Goal: Check status

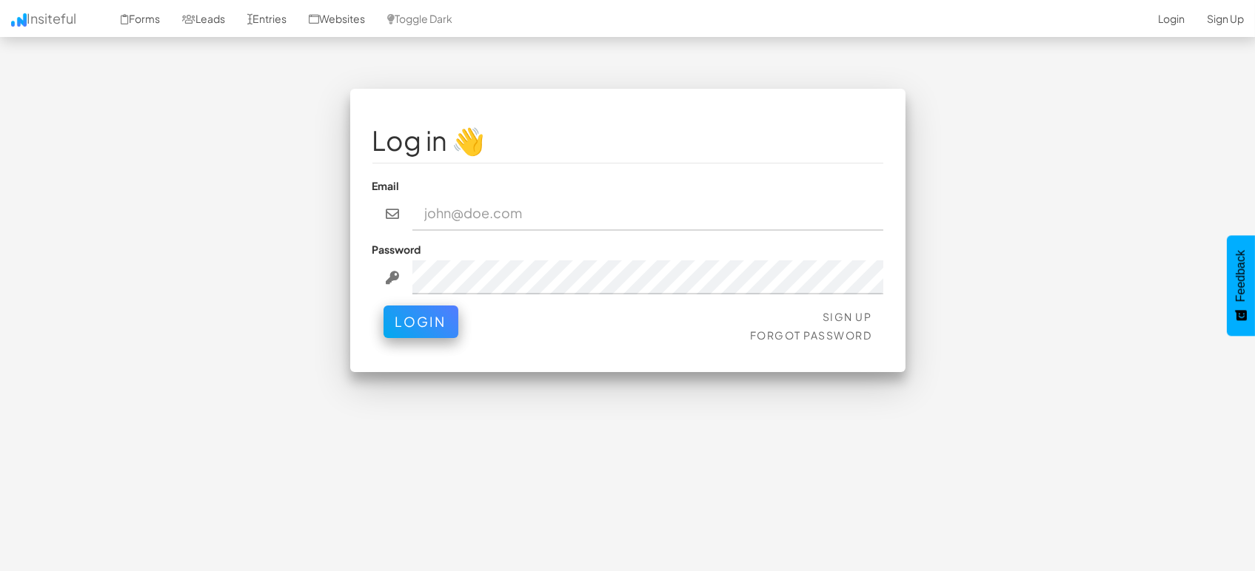
type input "[EMAIL_ADDRESS][DOMAIN_NAME]"
click at [434, 335] on div "Sign Up Forgot Password Login" at bounding box center [627, 328] width 511 height 44
click at [443, 315] on button "Login" at bounding box center [420, 318] width 75 height 33
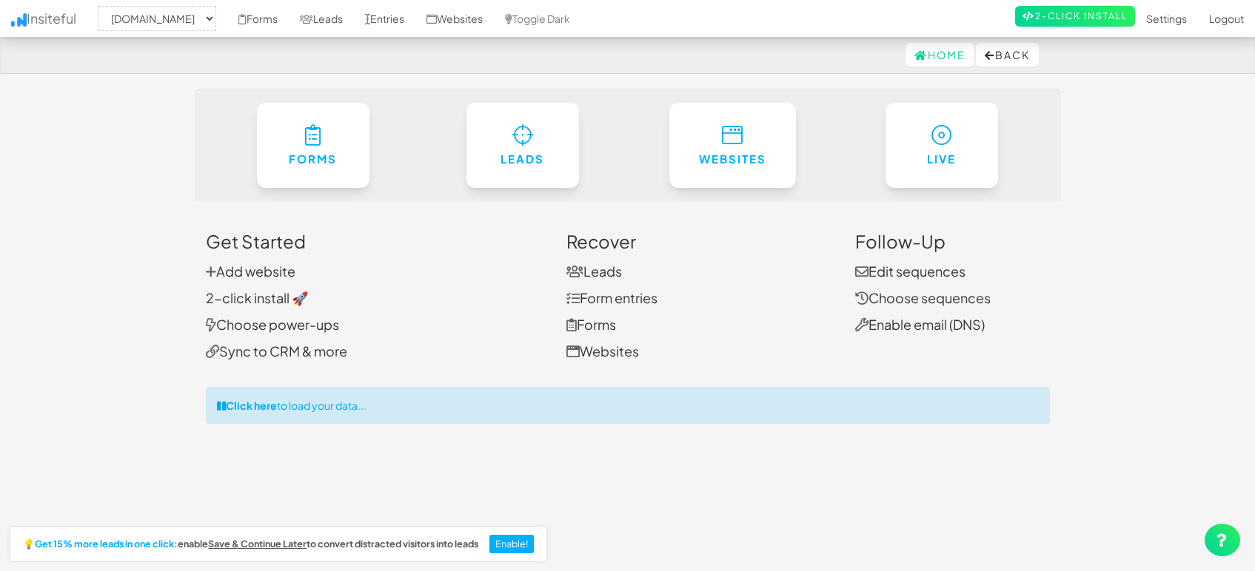
select select "1505"
click at [377, 18] on link "Entries" at bounding box center [384, 18] width 61 height 37
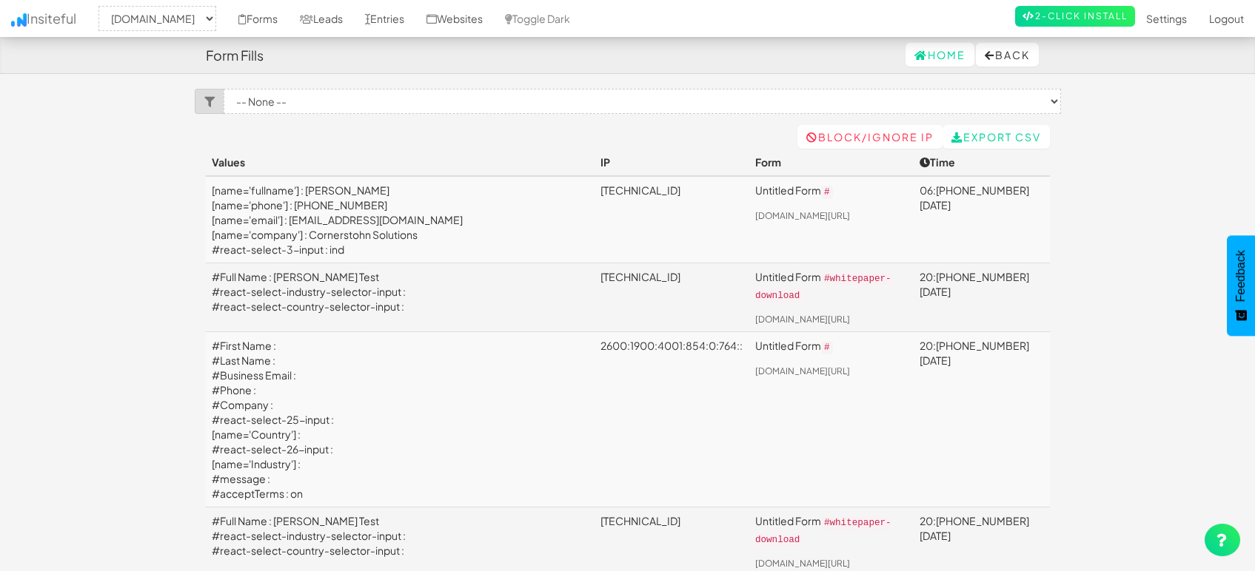
select select "1505"
click at [341, 13] on link "Leads" at bounding box center [321, 18] width 65 height 37
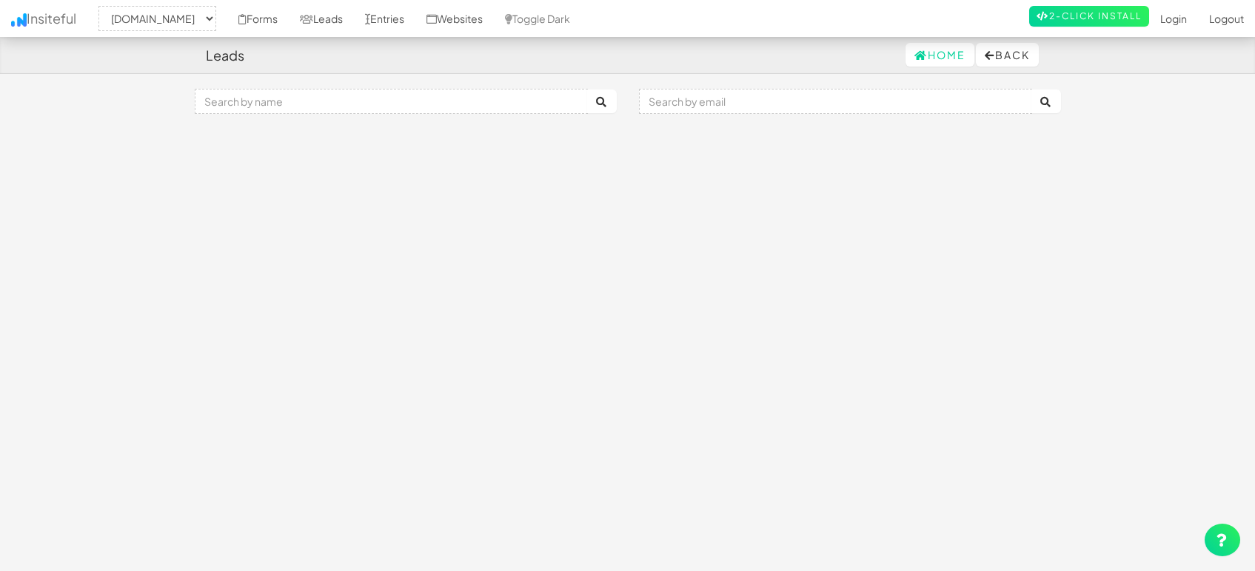
select select "1505"
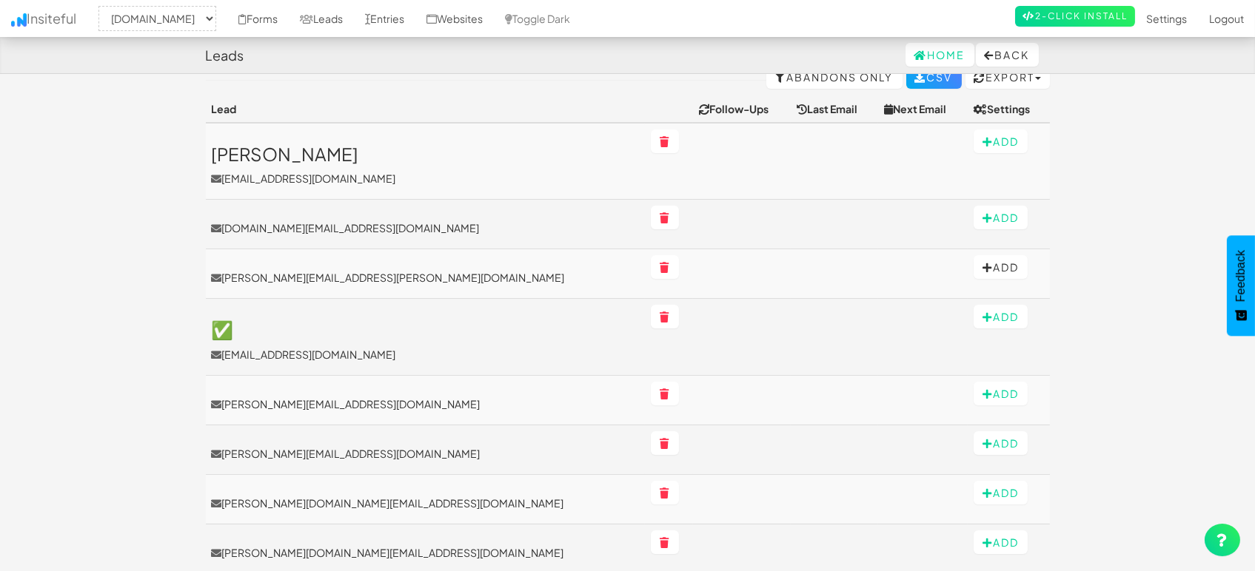
scroll to position [164, 0]
